Goal: Information Seeking & Learning: Find specific page/section

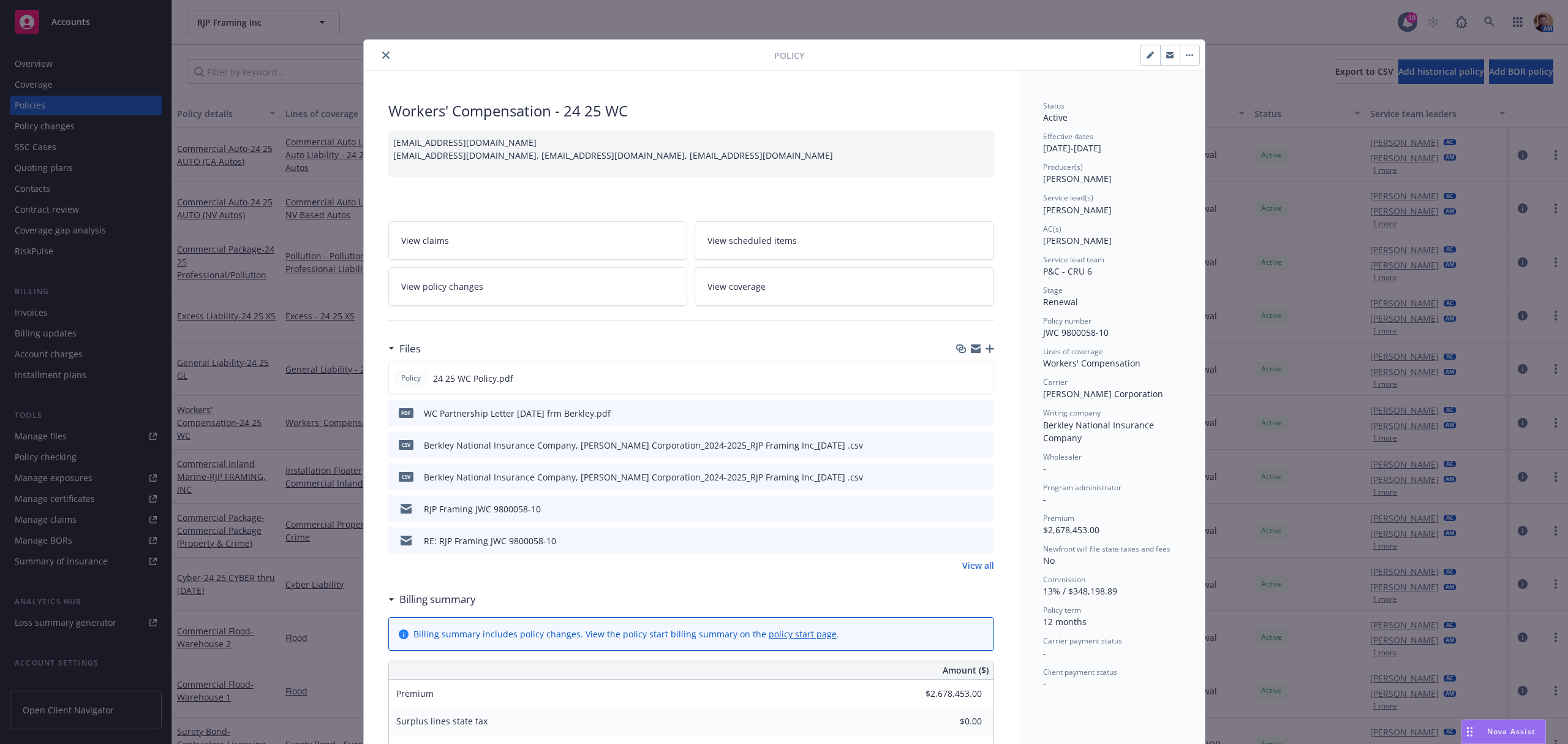
click at [382, 54] on icon "close" at bounding box center [386, 55] width 7 height 7
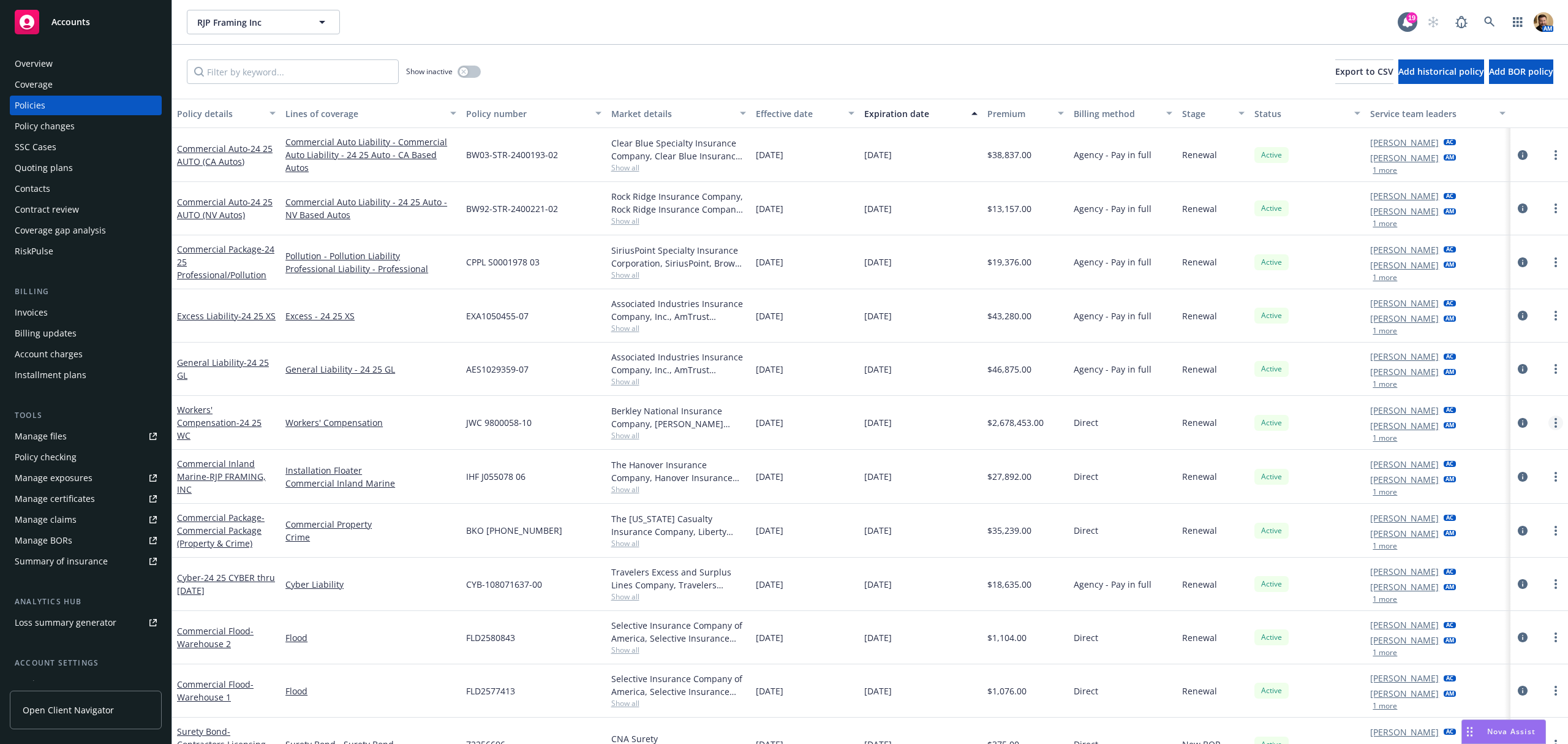
click at [1554, 422] on icon "more" at bounding box center [1555, 423] width 2 height 10
drag, startPoint x: 1453, startPoint y: 599, endPoint x: 1493, endPoint y: 589, distance: 41.2
click at [1453, 599] on link "Copy logging email" at bounding box center [1478, 595] width 144 height 25
